Goal: Information Seeking & Learning: Learn about a topic

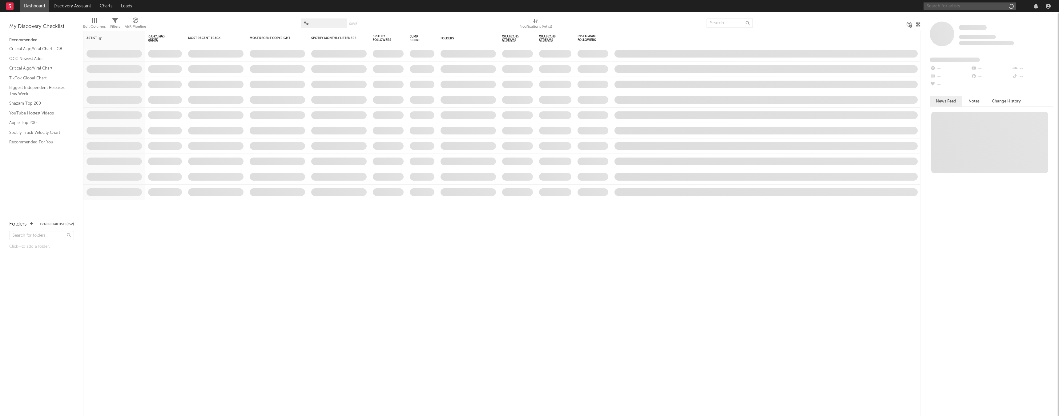
click at [949, 9] on input "text" at bounding box center [969, 6] width 92 height 8
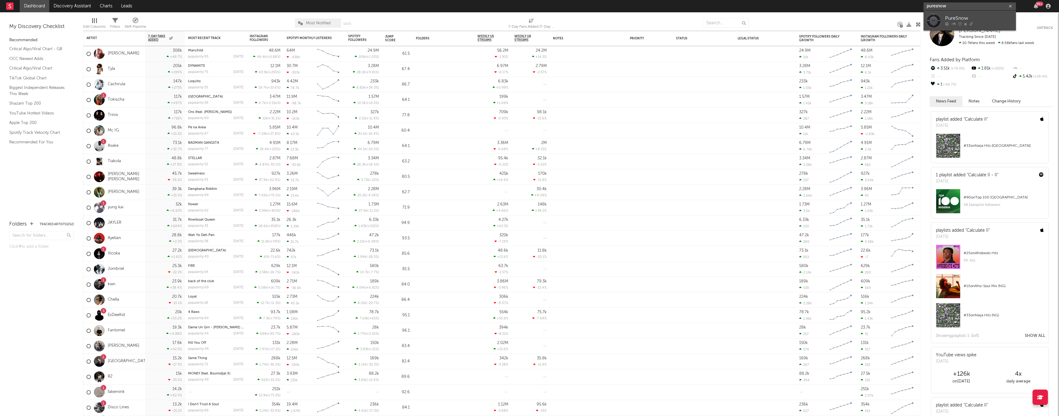
type input "puresnow"
click at [932, 19] on div at bounding box center [933, 21] width 14 height 14
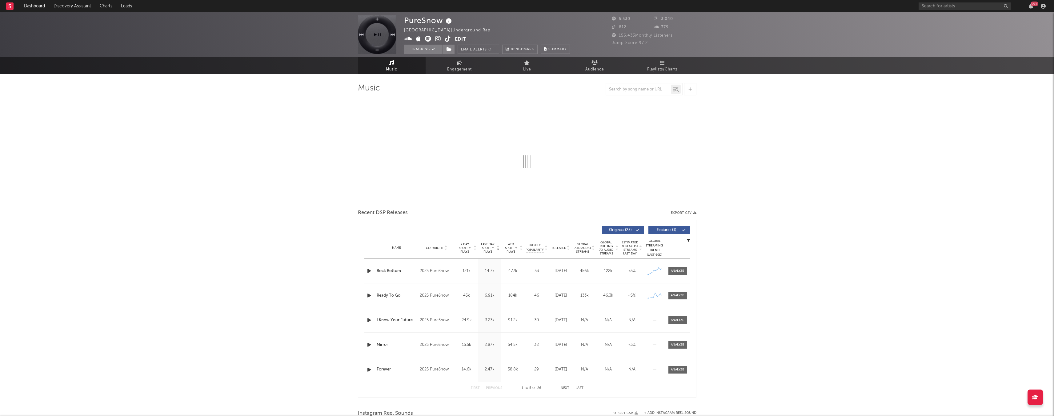
select select "1w"
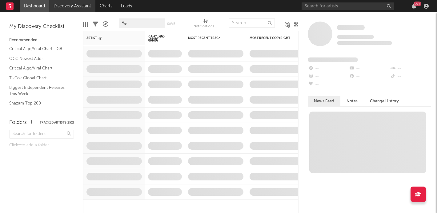
click at [69, 5] on link "Discovery Assistant" at bounding box center [72, 6] width 46 height 12
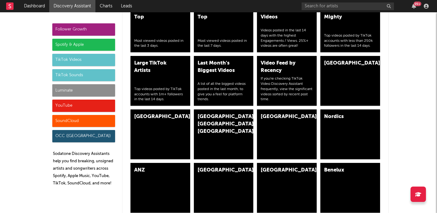
scroll to position [1452, 0]
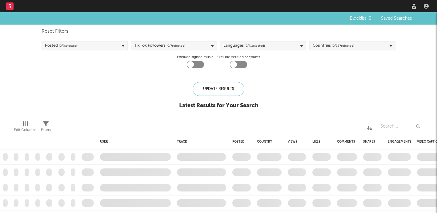
checkbox input "true"
